Goal: Transaction & Acquisition: Purchase product/service

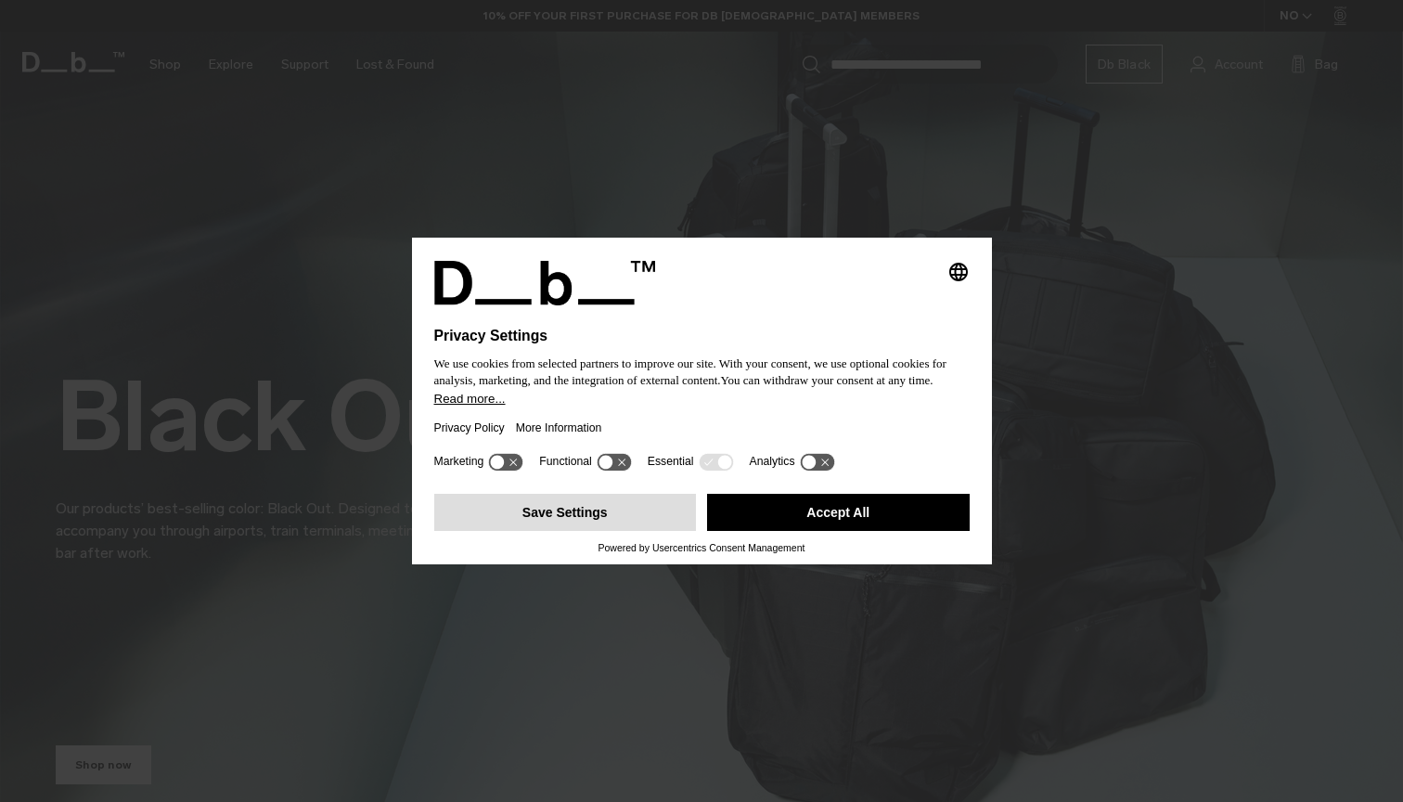
click at [559, 528] on button "Save Settings" at bounding box center [565, 512] width 263 height 37
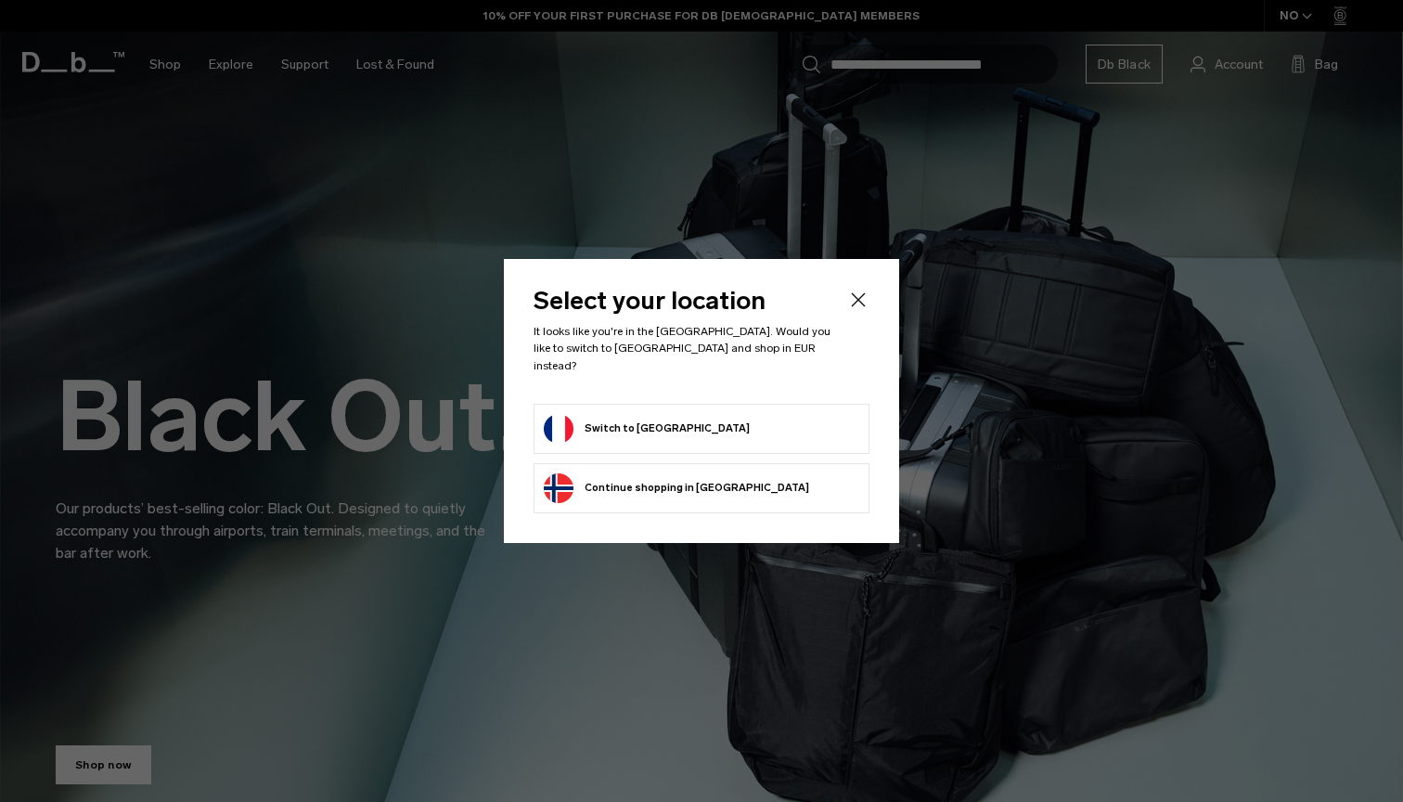
click at [699, 424] on form "Switch to France" at bounding box center [701, 429] width 315 height 30
click at [613, 417] on button "Switch to France" at bounding box center [647, 429] width 206 height 30
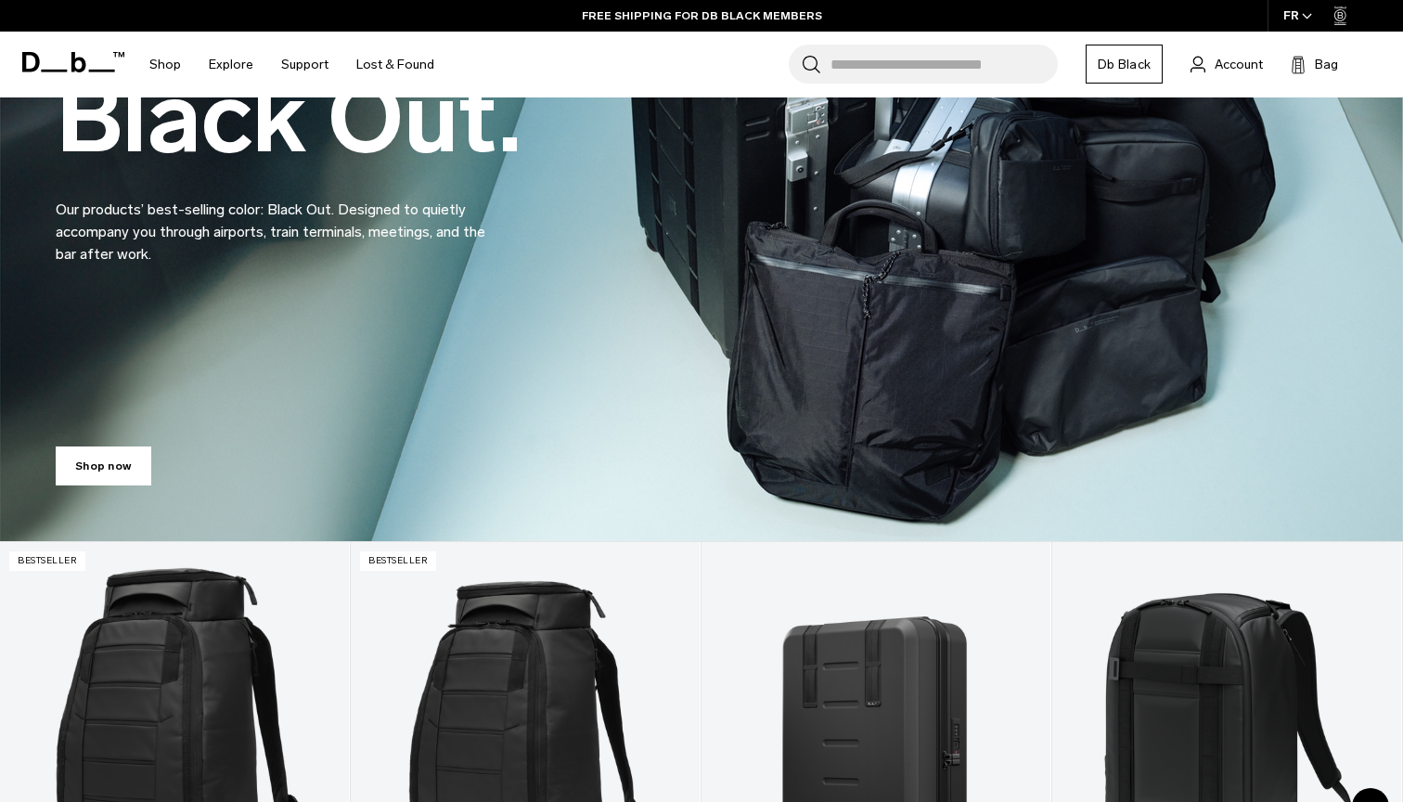
scroll to position [225, 0]
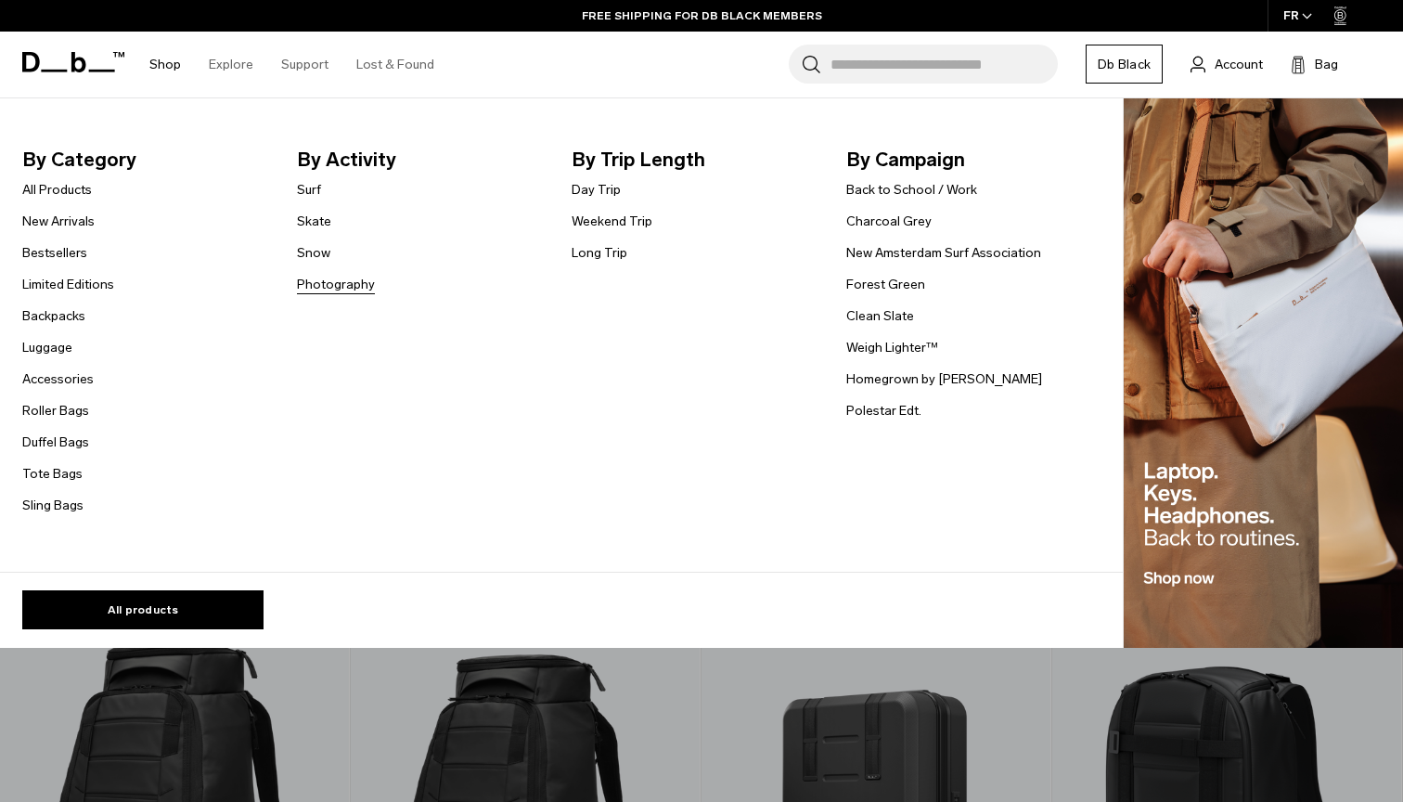
click at [321, 282] on link "Photography" at bounding box center [336, 284] width 78 height 19
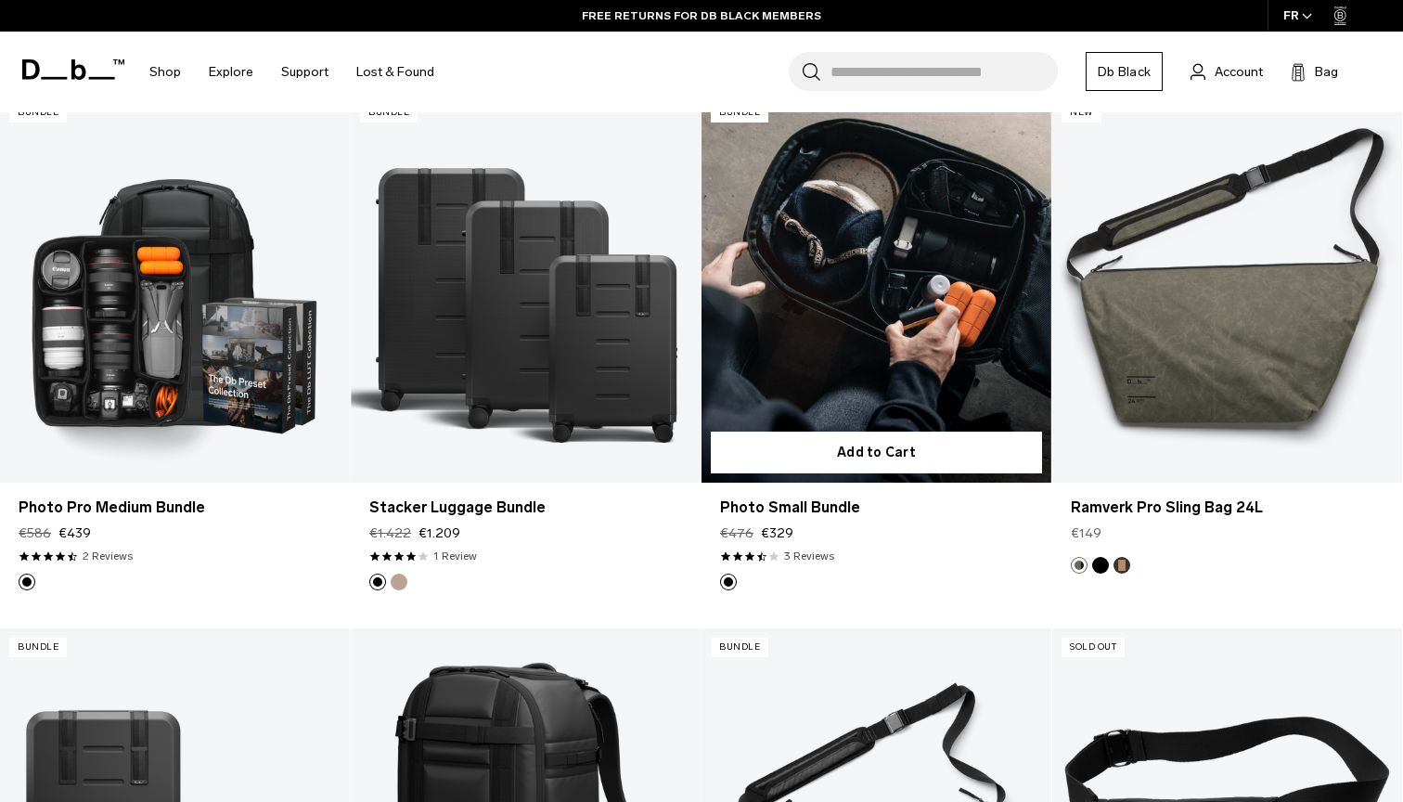
scroll to position [2483, 0]
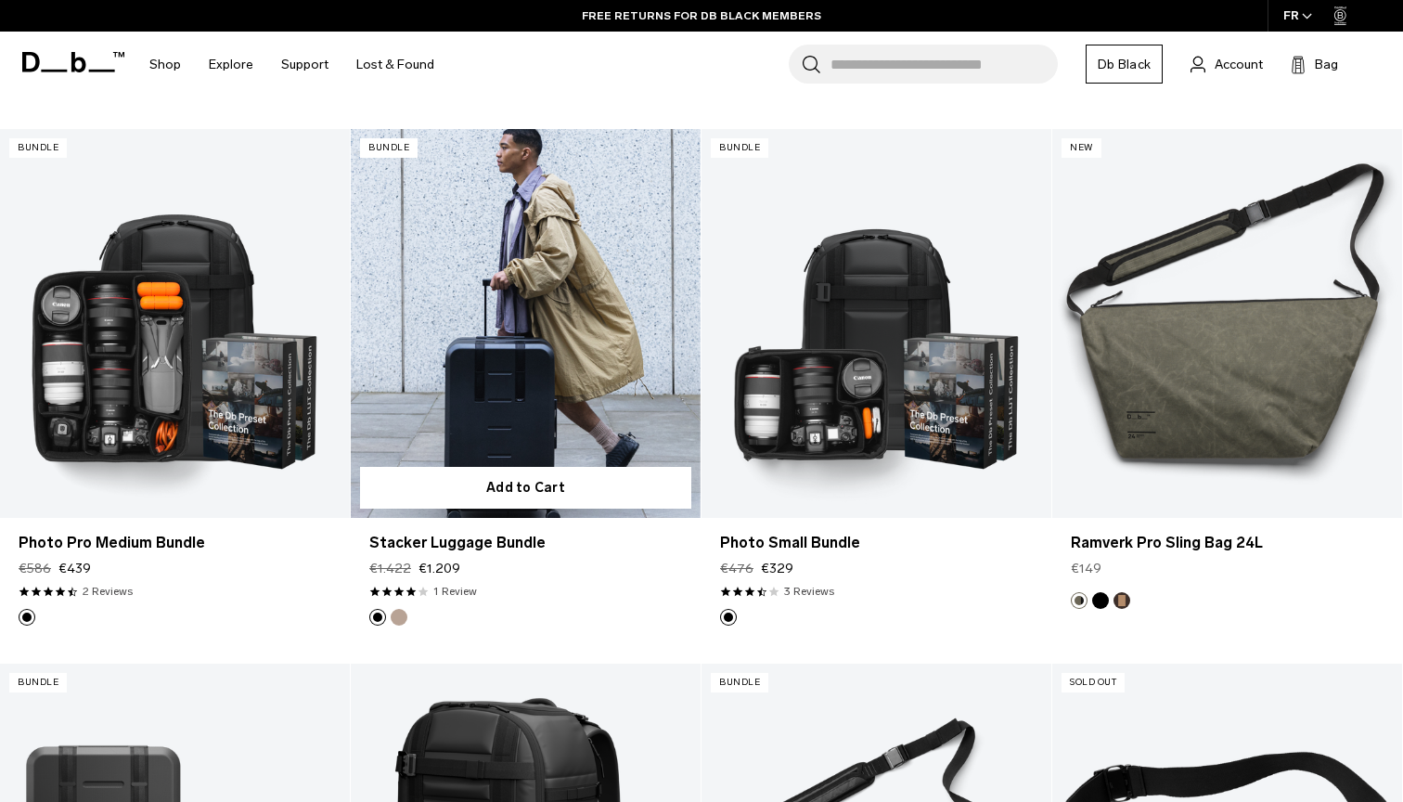
click at [542, 305] on link "Stacker Luggage Bundle" at bounding box center [526, 323] width 350 height 389
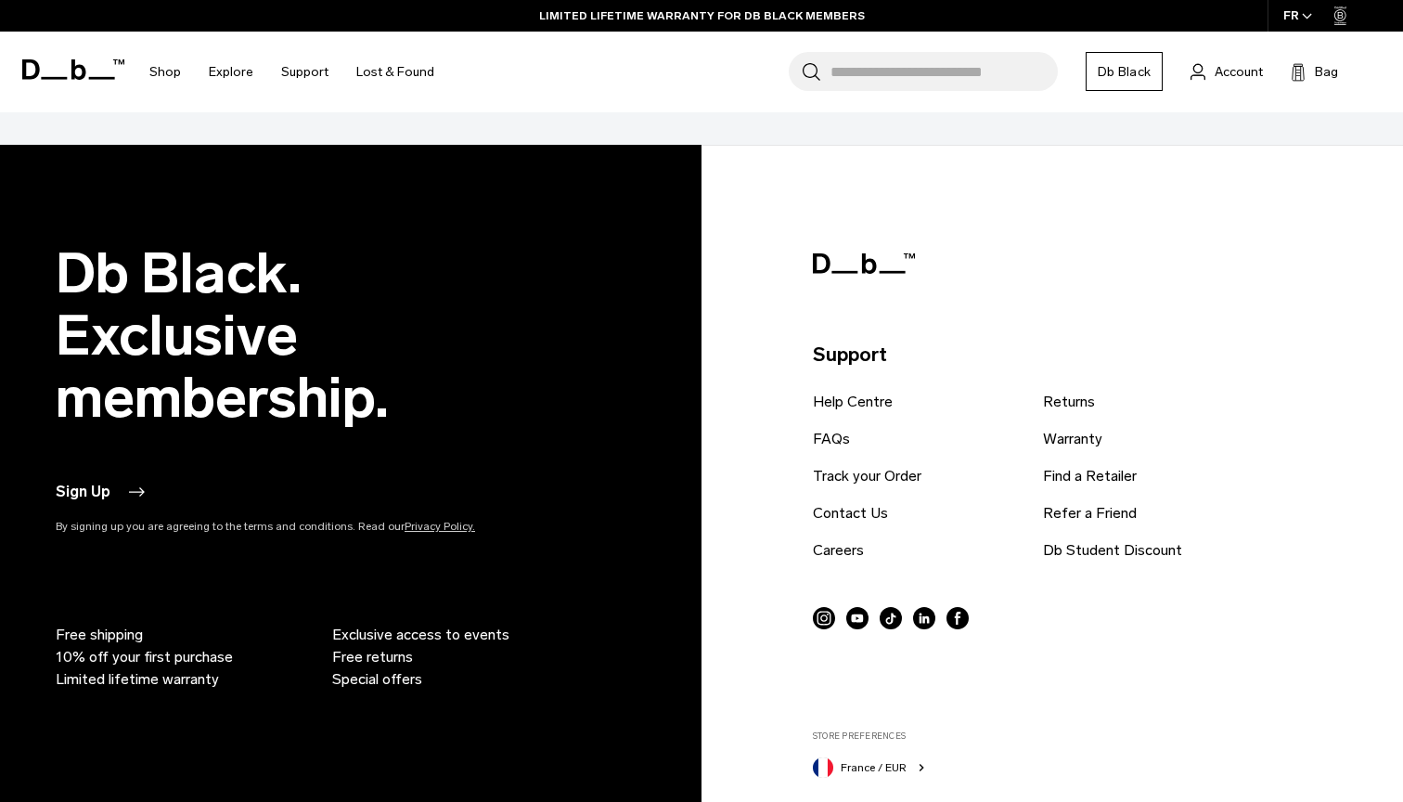
scroll to position [4433, 0]
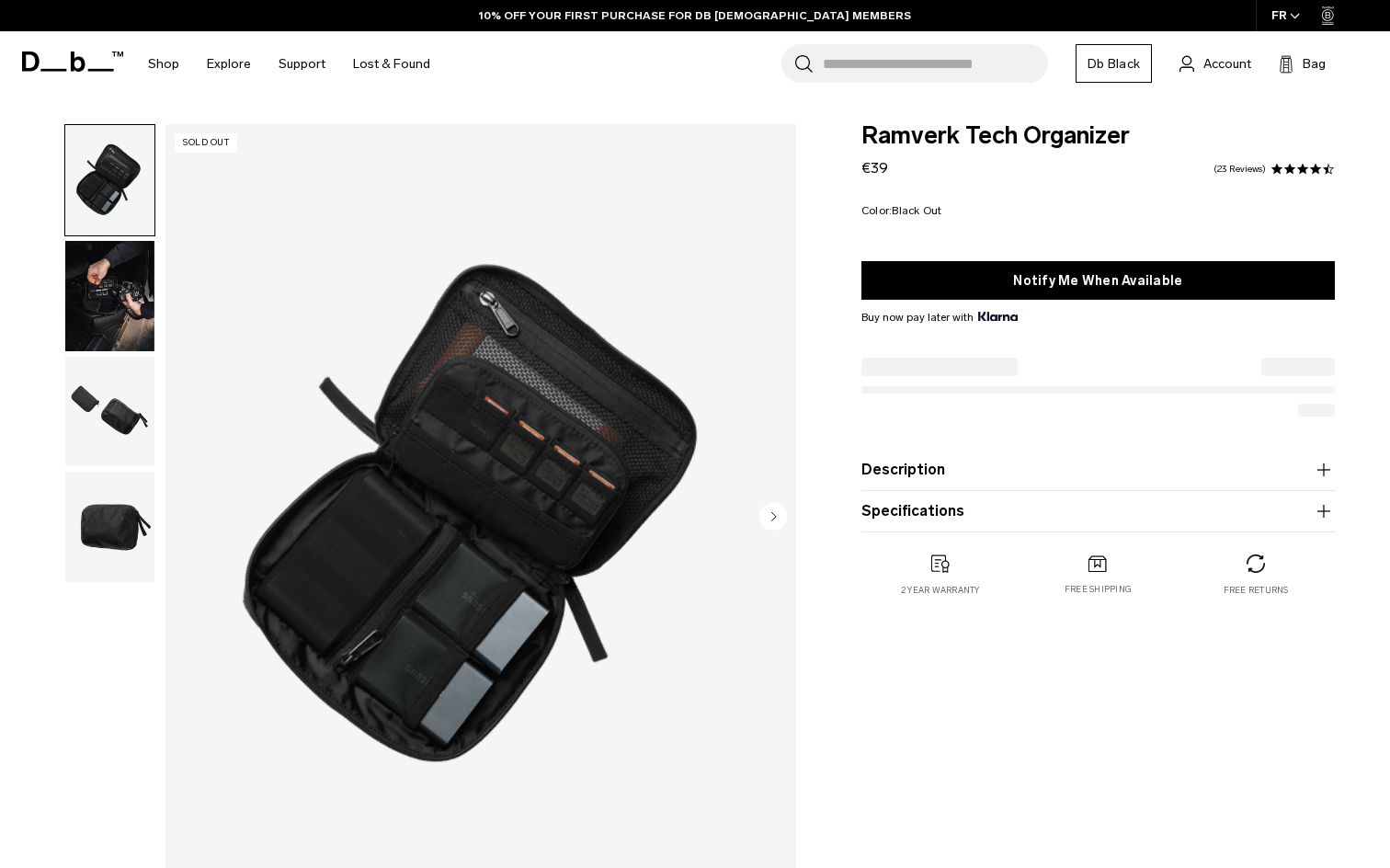
click at [76, 293] on img "button" at bounding box center [110, 295] width 89 height 110
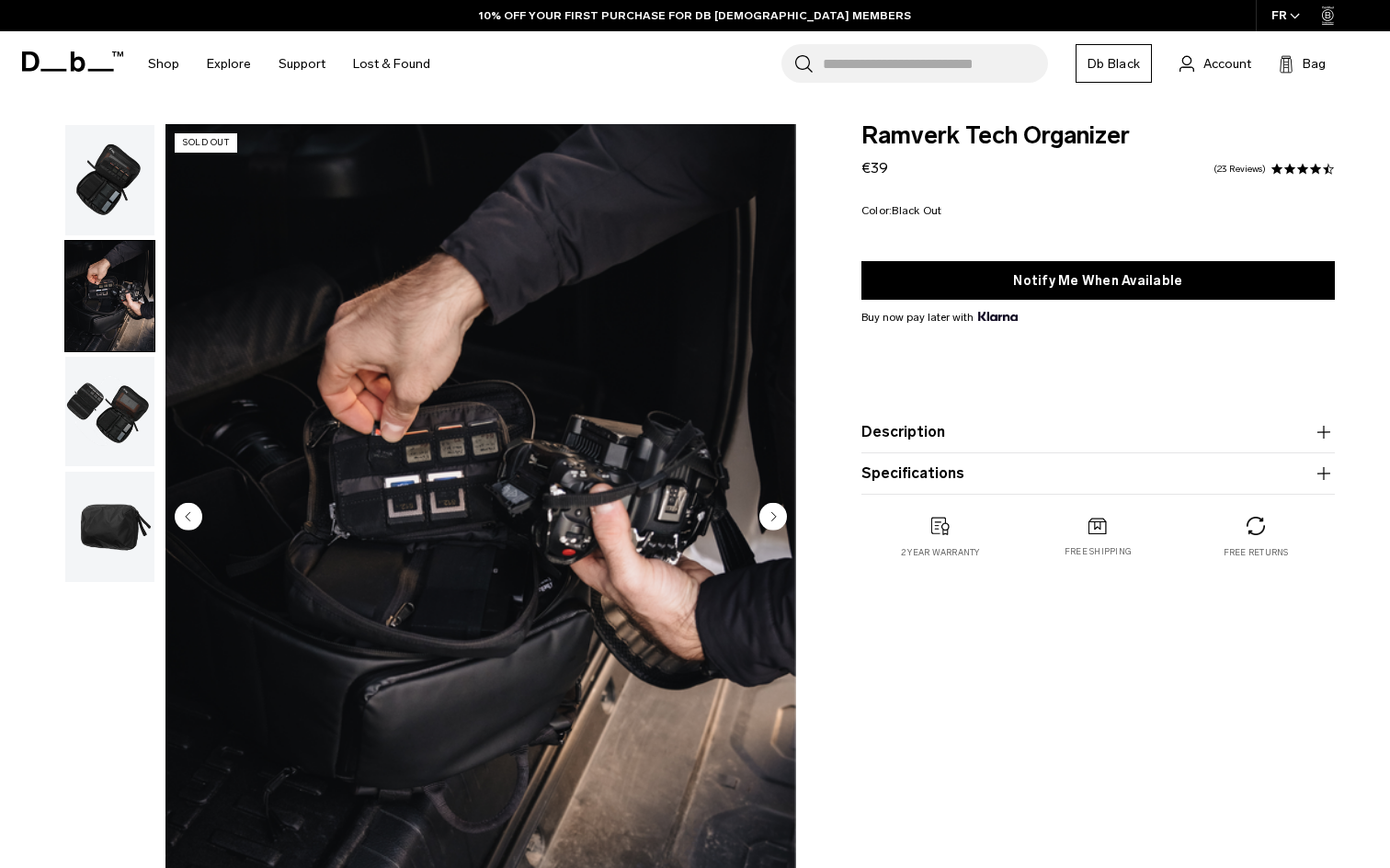
click at [99, 389] on img "button" at bounding box center [110, 411] width 89 height 110
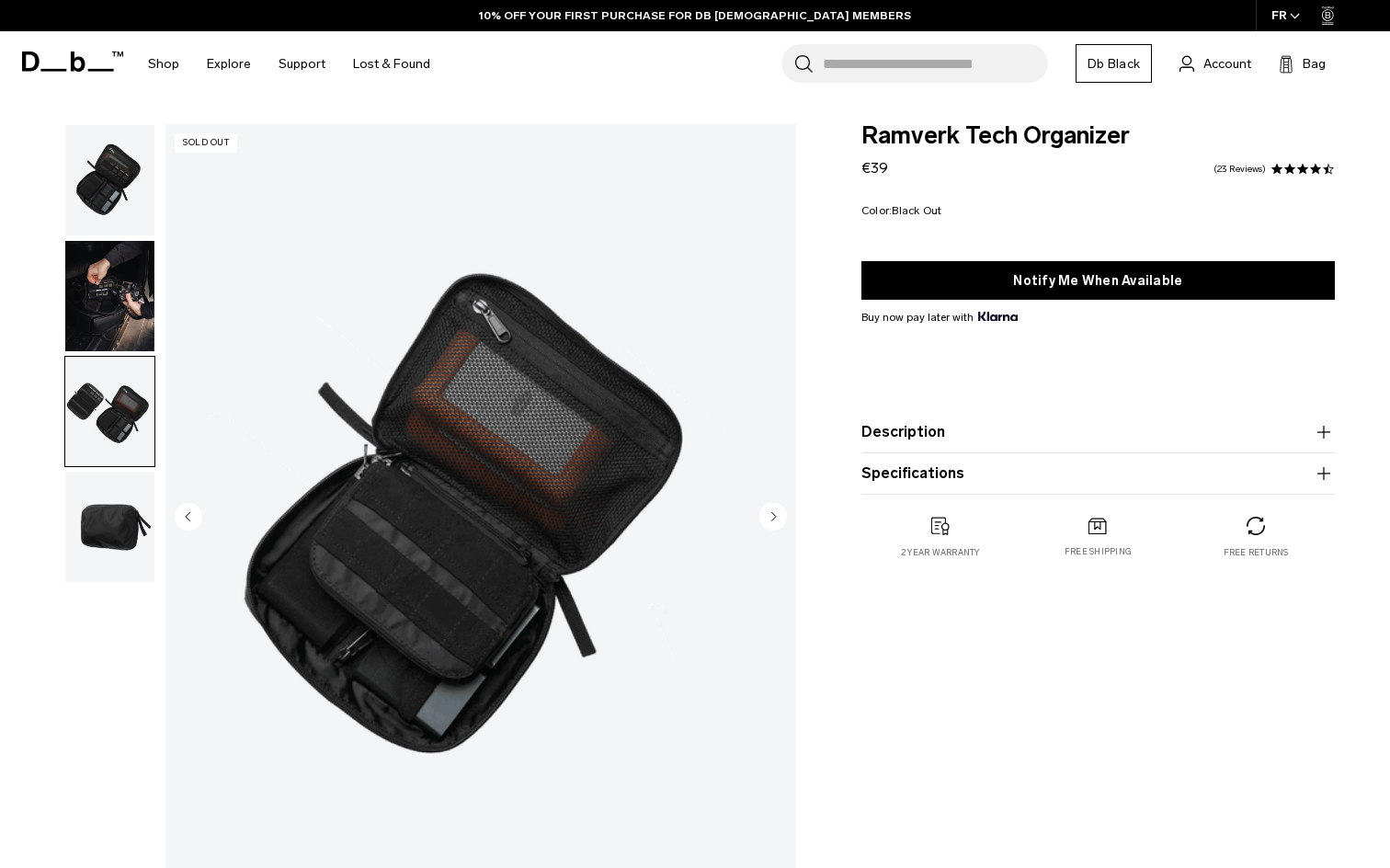
click at [121, 458] on img "button" at bounding box center [110, 411] width 89 height 110
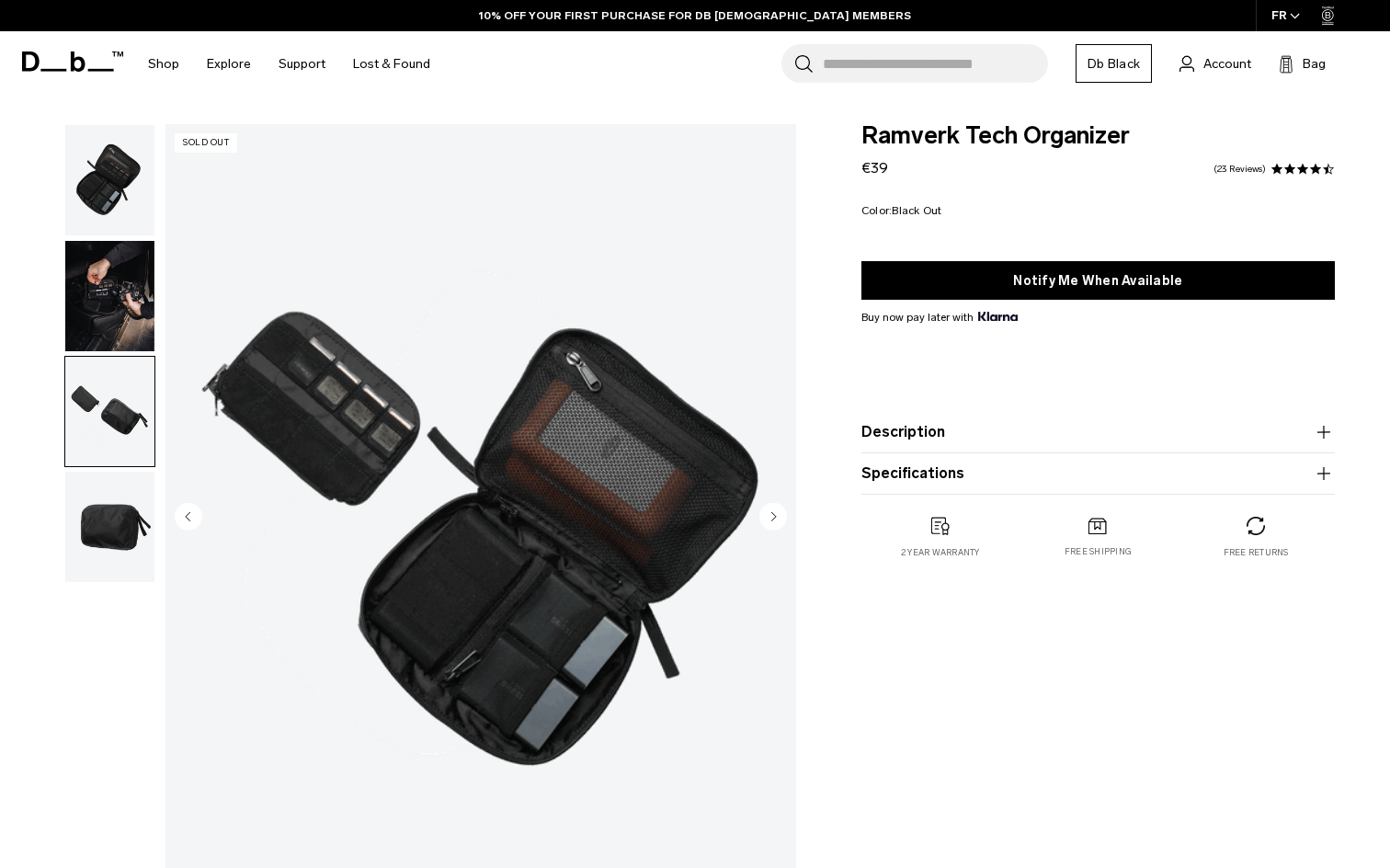
click at [123, 540] on img "button" at bounding box center [110, 526] width 89 height 110
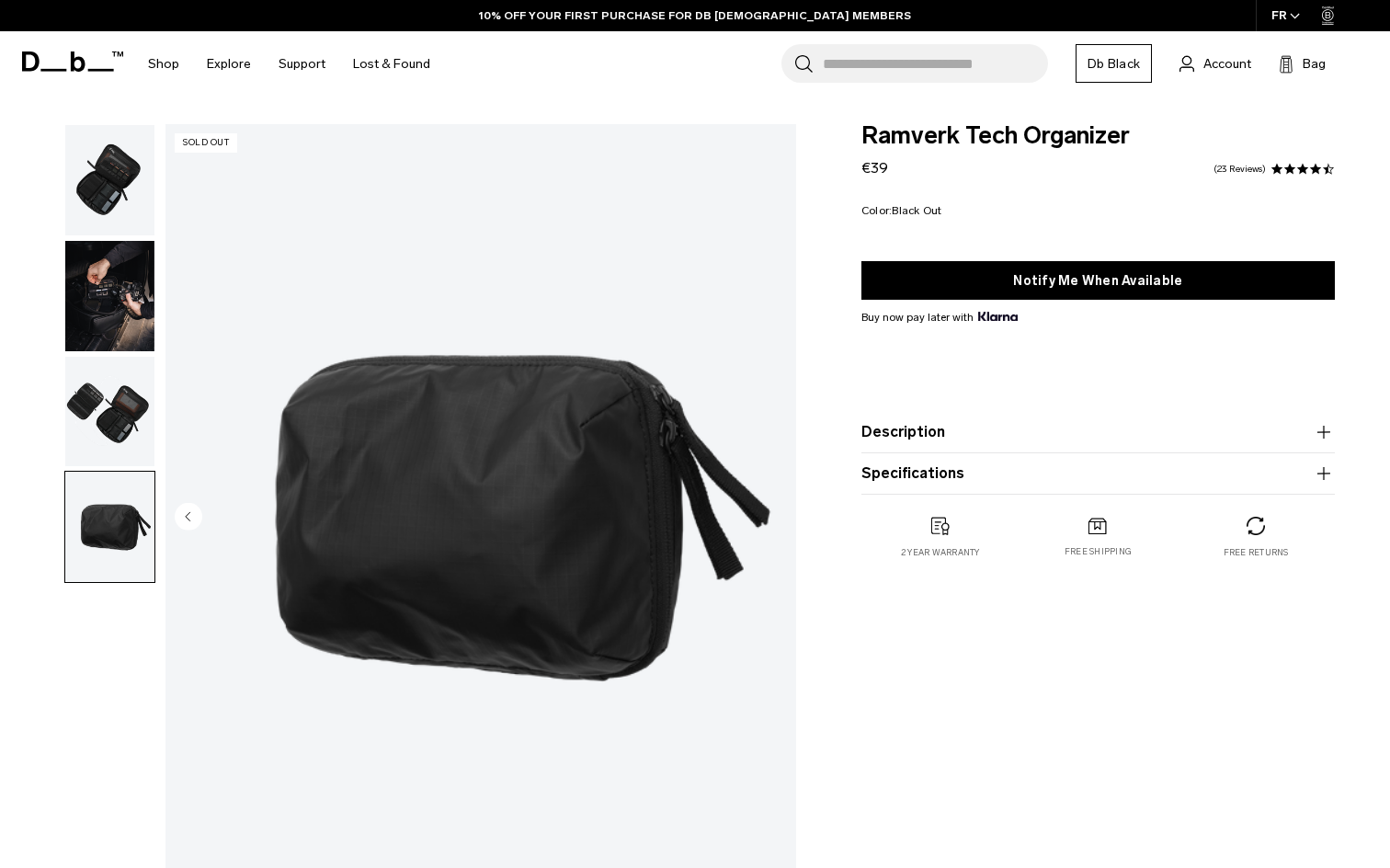
click at [114, 231] on img "button" at bounding box center [110, 179] width 89 height 110
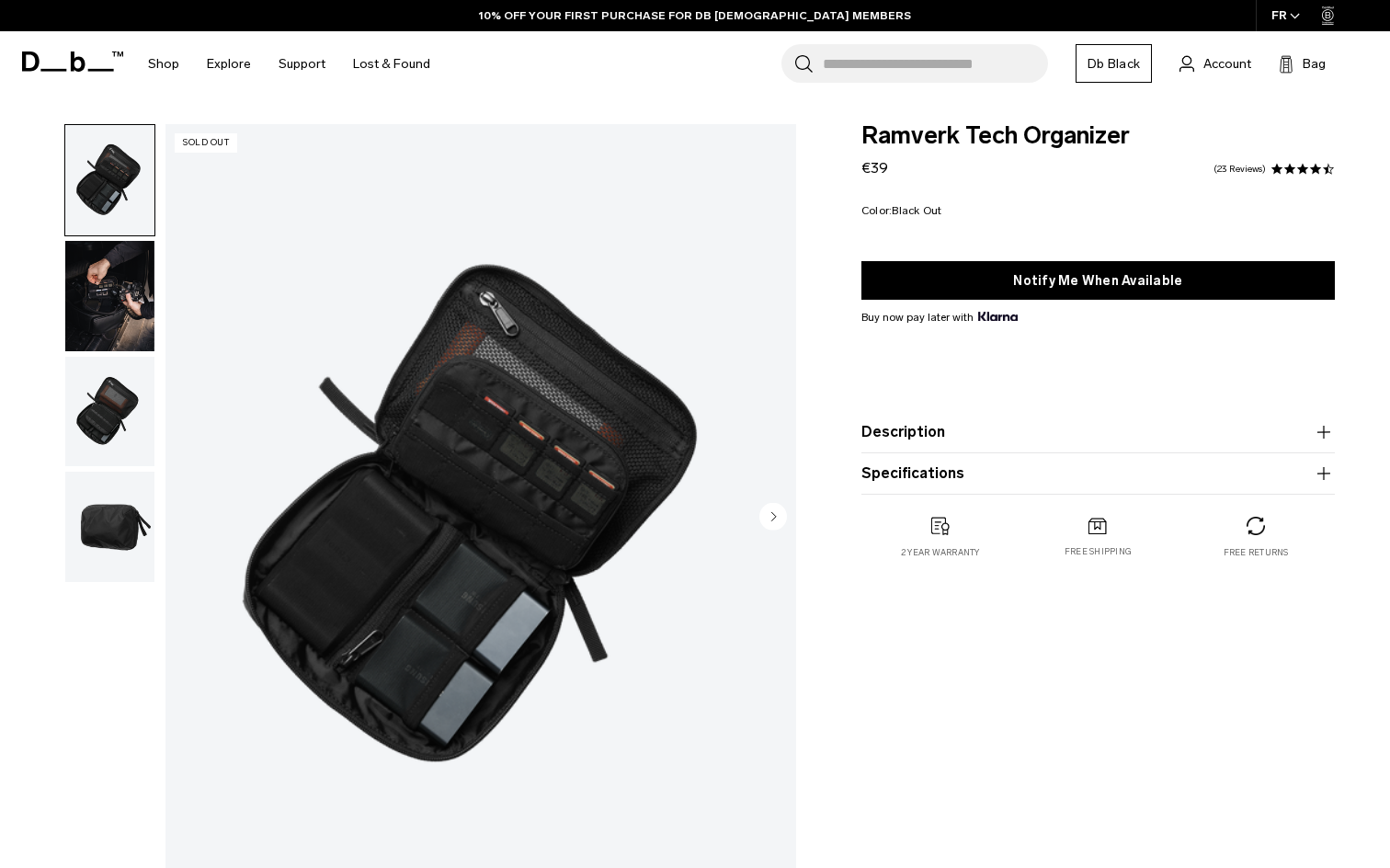
click at [122, 169] on img "button" at bounding box center [110, 179] width 89 height 110
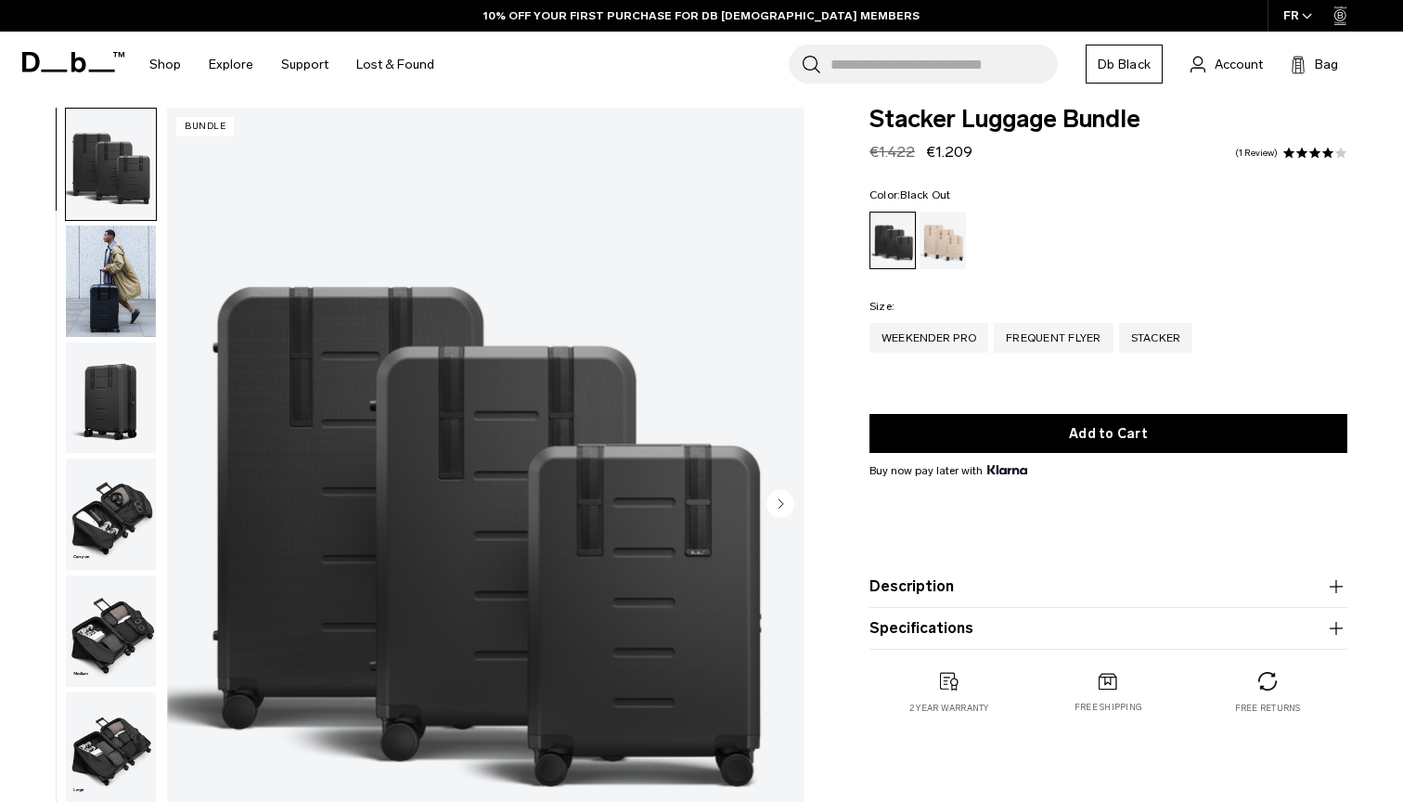
click at [111, 484] on img "button" at bounding box center [111, 513] width 90 height 111
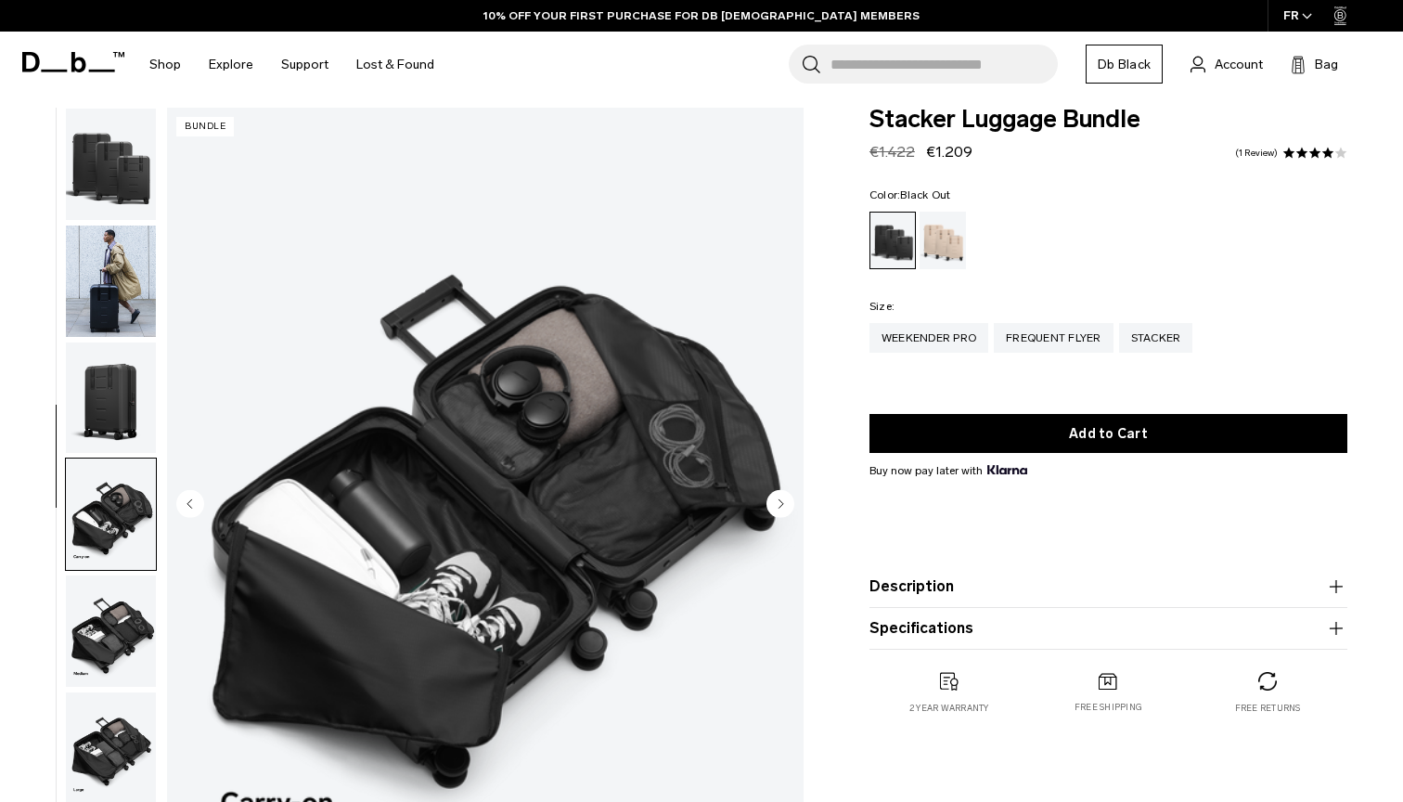
scroll to position [146, 0]
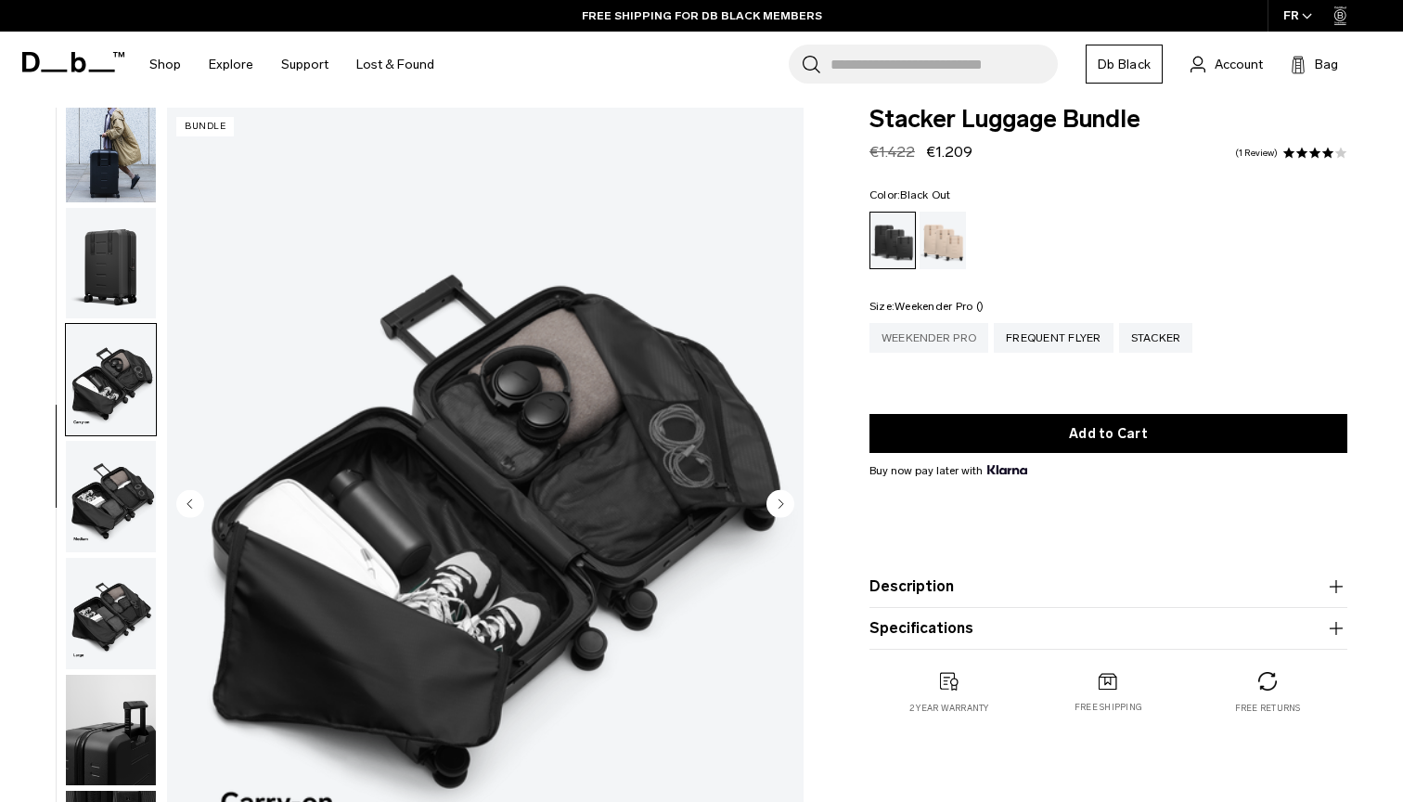
click at [959, 332] on div "Weekender Pro" at bounding box center [928, 338] width 119 height 30
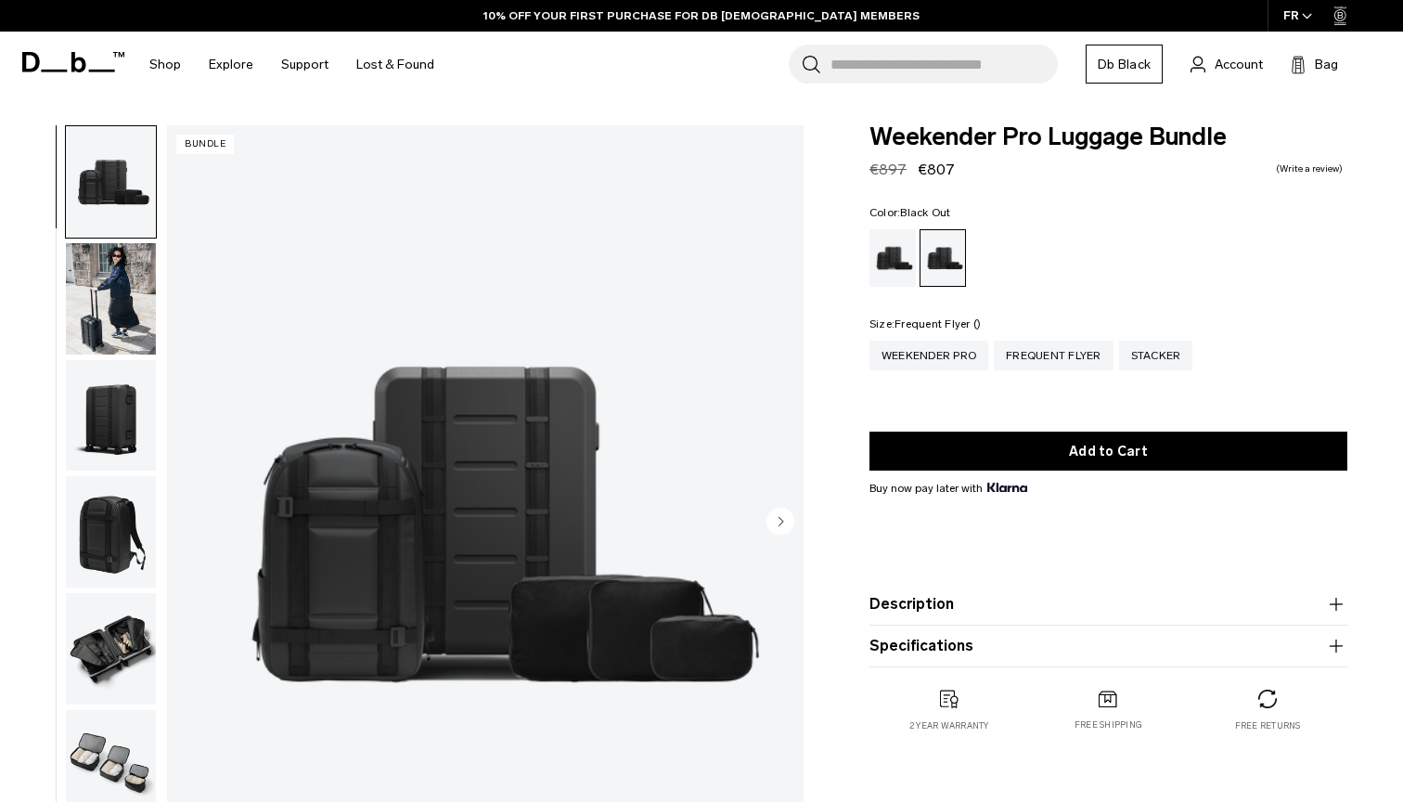
drag, startPoint x: 1034, startPoint y: 347, endPoint x: 1090, endPoint y: 254, distance: 108.7
click at [1034, 347] on div "Frequent Flyer" at bounding box center [1054, 356] width 120 height 30
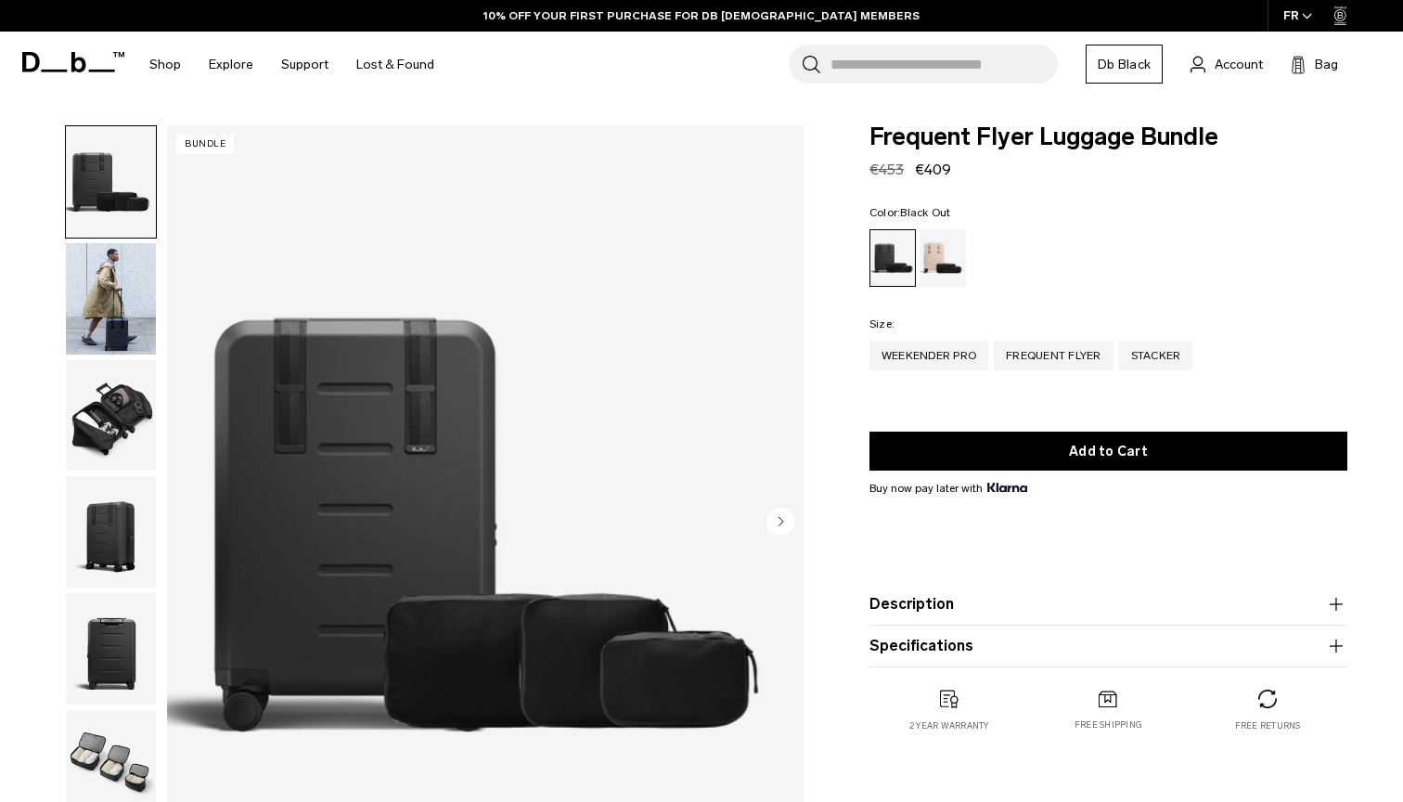
click at [79, 419] on img "button" at bounding box center [111, 415] width 90 height 111
